Goal: Obtain resource: Obtain resource

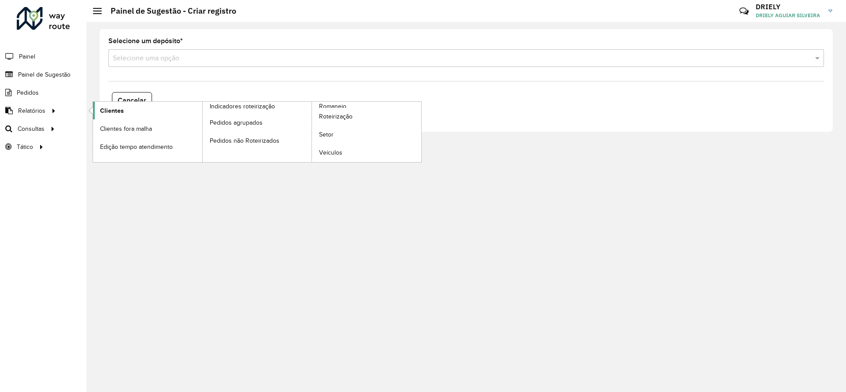
click at [115, 109] on span "Clientes" at bounding box center [112, 110] width 24 height 9
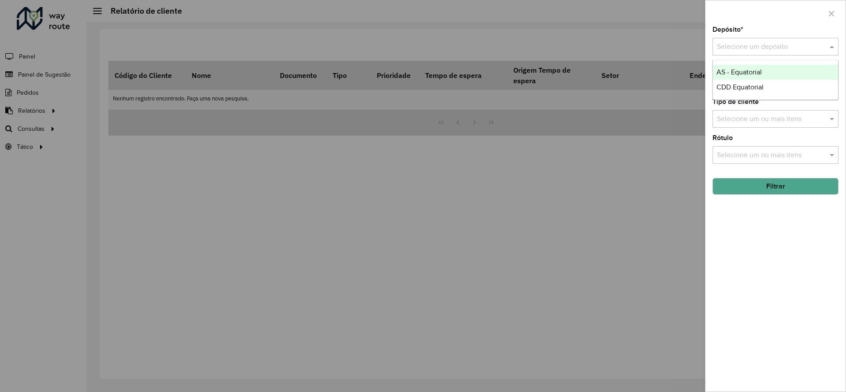
click at [737, 45] on input "text" at bounding box center [767, 47] width 100 height 11
click at [744, 84] on span "CDD Equatorial" at bounding box center [739, 86] width 47 height 7
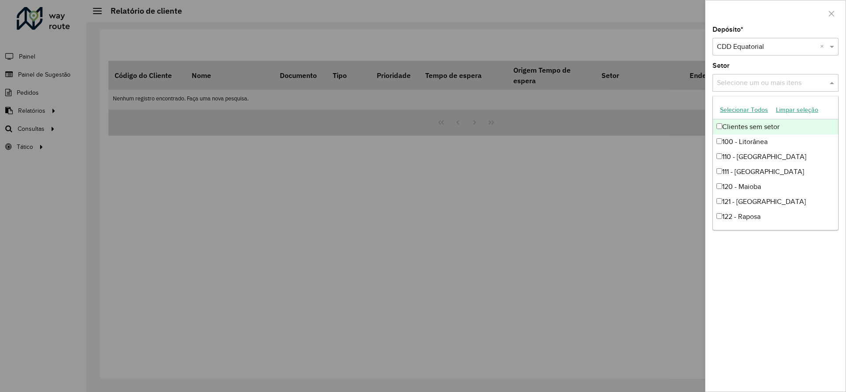
click at [733, 85] on input "text" at bounding box center [770, 83] width 113 height 11
click at [765, 295] on div "Depósito * Selecione um depósito × CDD Equatorial × Setor Selecione um ou mais …" at bounding box center [775, 208] width 140 height 365
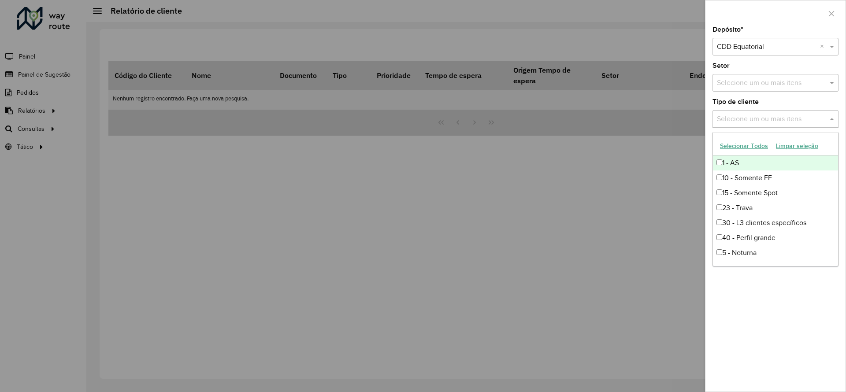
click at [729, 117] on input "text" at bounding box center [770, 119] width 113 height 11
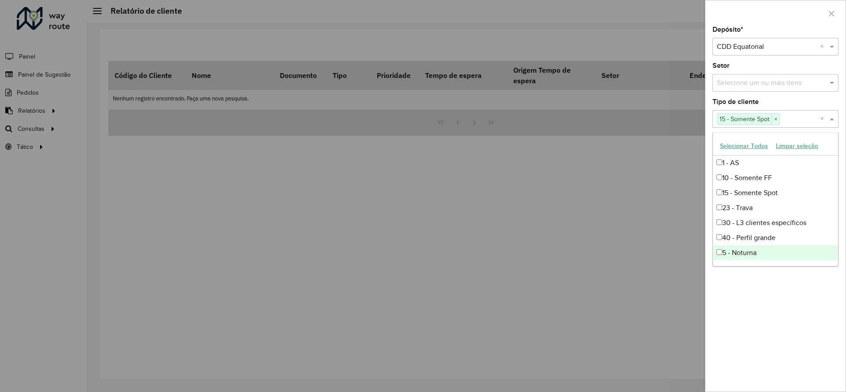
click at [775, 307] on div "Depósito * Selecione um depósito × CDD Equatorial × Setor Selecione um ou mais …" at bounding box center [775, 208] width 140 height 365
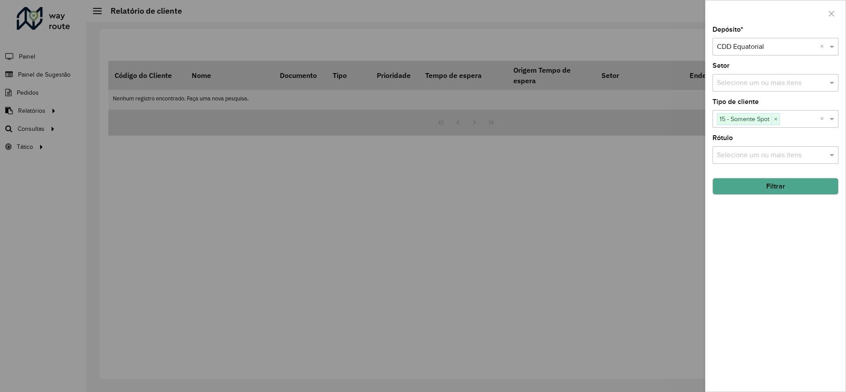
click at [762, 150] on input "text" at bounding box center [770, 155] width 113 height 11
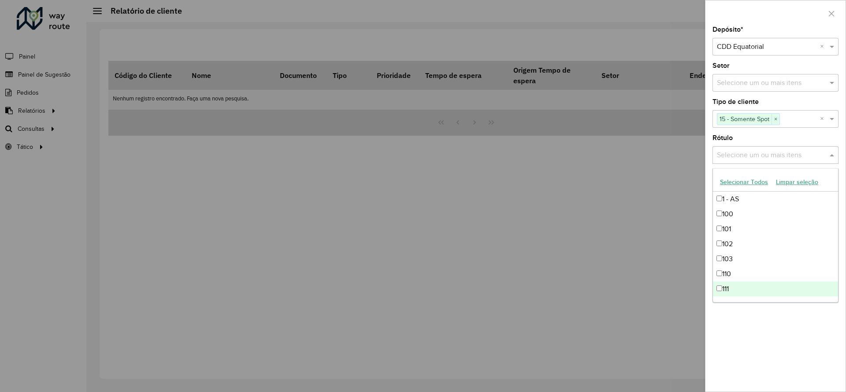
click at [765, 325] on div "Depósito * Selecione um depósito × CDD Equatorial × Setor Selecione um ou mais …" at bounding box center [775, 208] width 140 height 365
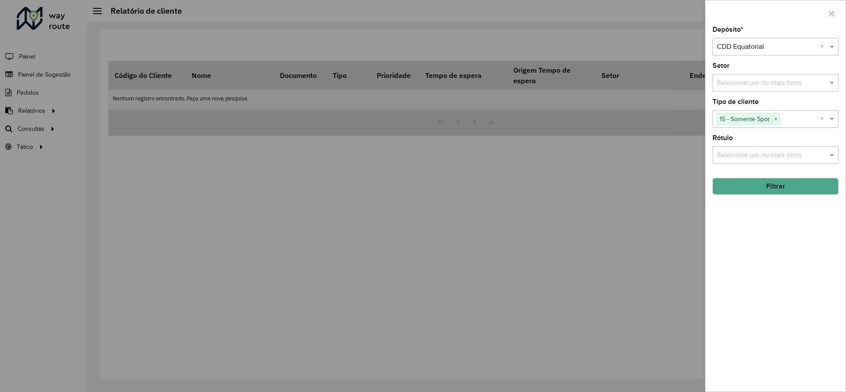
click at [765, 189] on button "Filtrar" at bounding box center [775, 186] width 126 height 17
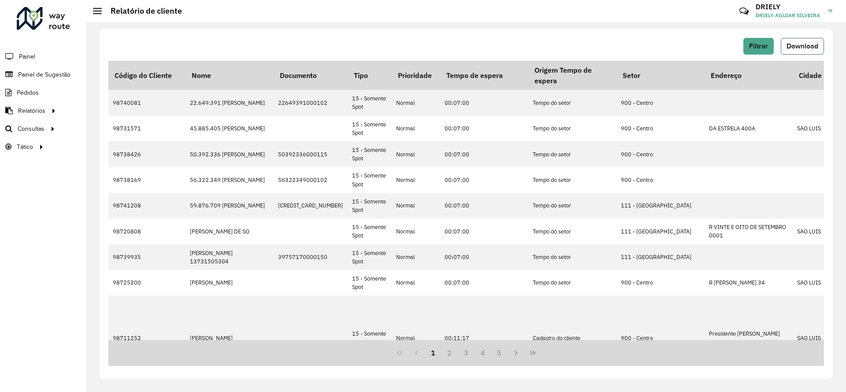
click at [800, 45] on span "Download" at bounding box center [802, 45] width 32 height 7
